Goal: Task Accomplishment & Management: Manage account settings

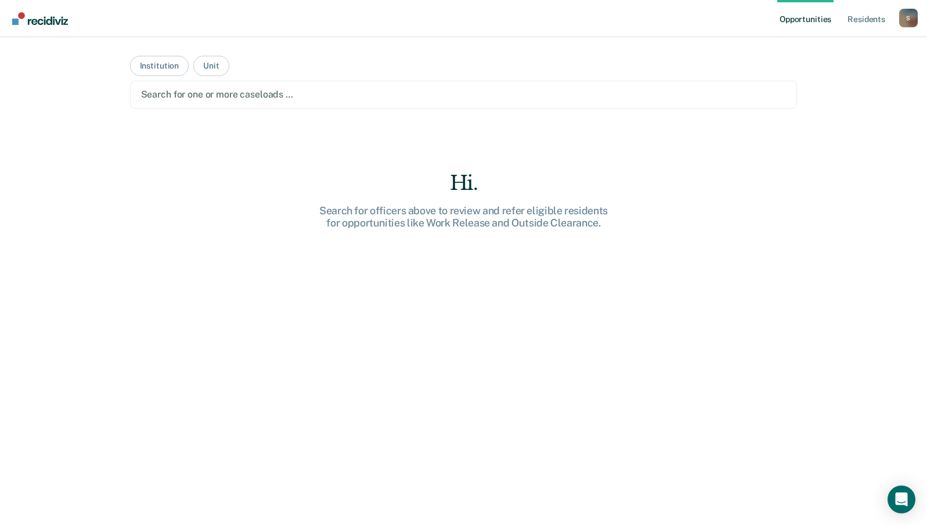
click at [910, 16] on div "S" at bounding box center [909, 18] width 19 height 19
click at [835, 46] on link "Profile" at bounding box center [862, 47] width 94 height 10
